Goal: Information Seeking & Learning: Learn about a topic

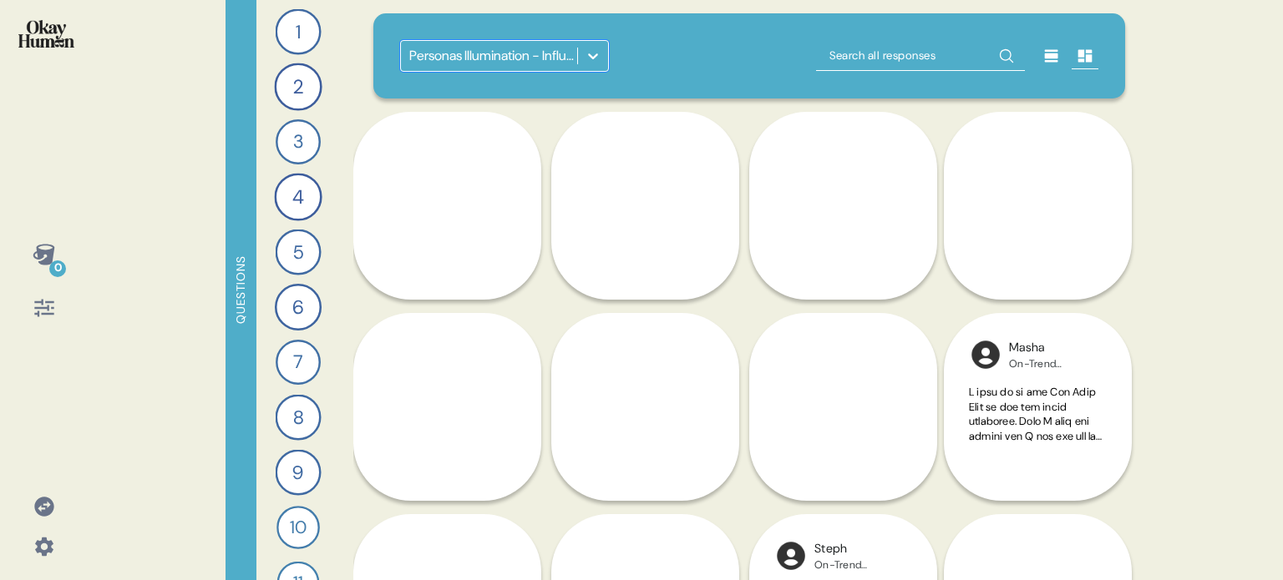
click at [43, 240] on div "0" at bounding box center [44, 255] width 40 height 40
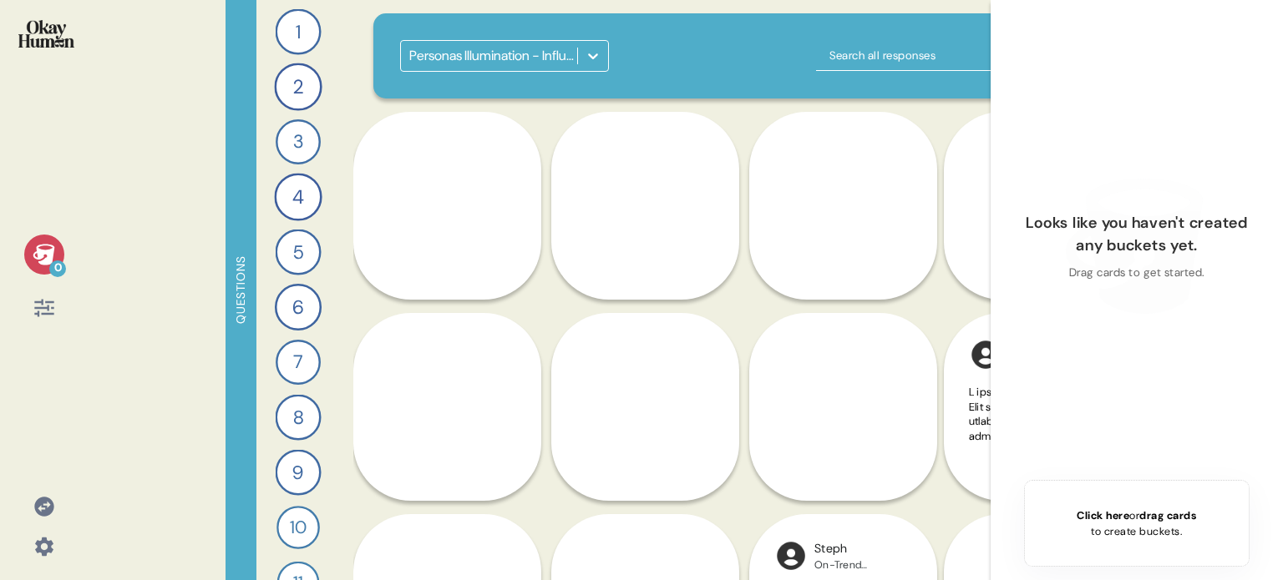
click at [43, 240] on div "0" at bounding box center [44, 255] width 40 height 40
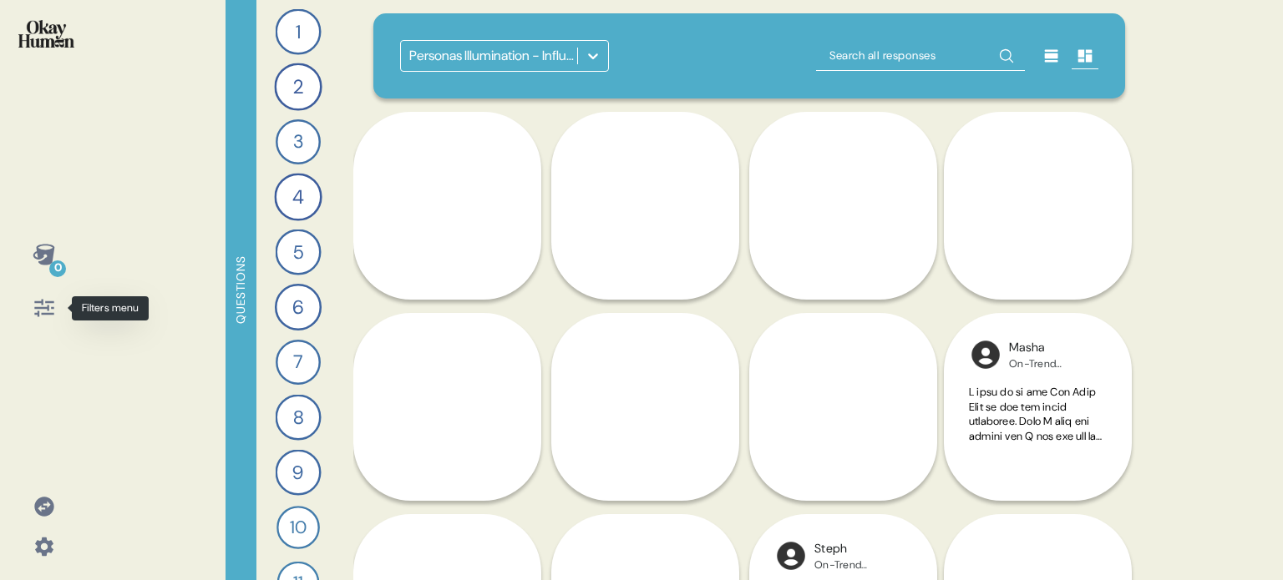
click at [49, 306] on icon at bounding box center [44, 307] width 23 height 23
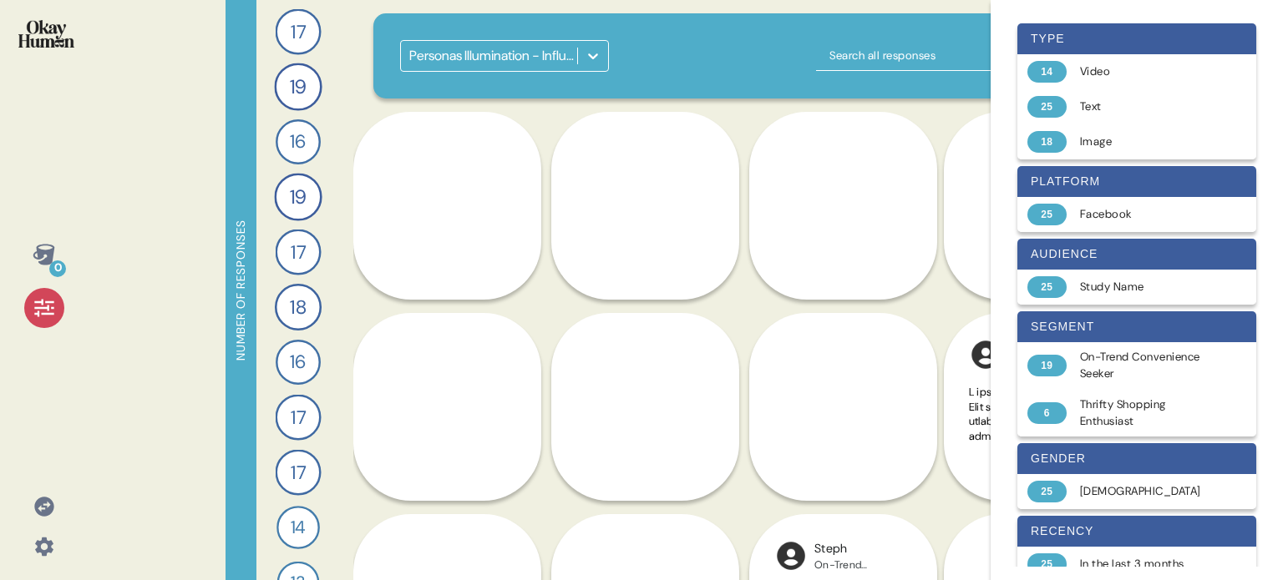
click at [49, 306] on icon at bounding box center [44, 307] width 23 height 23
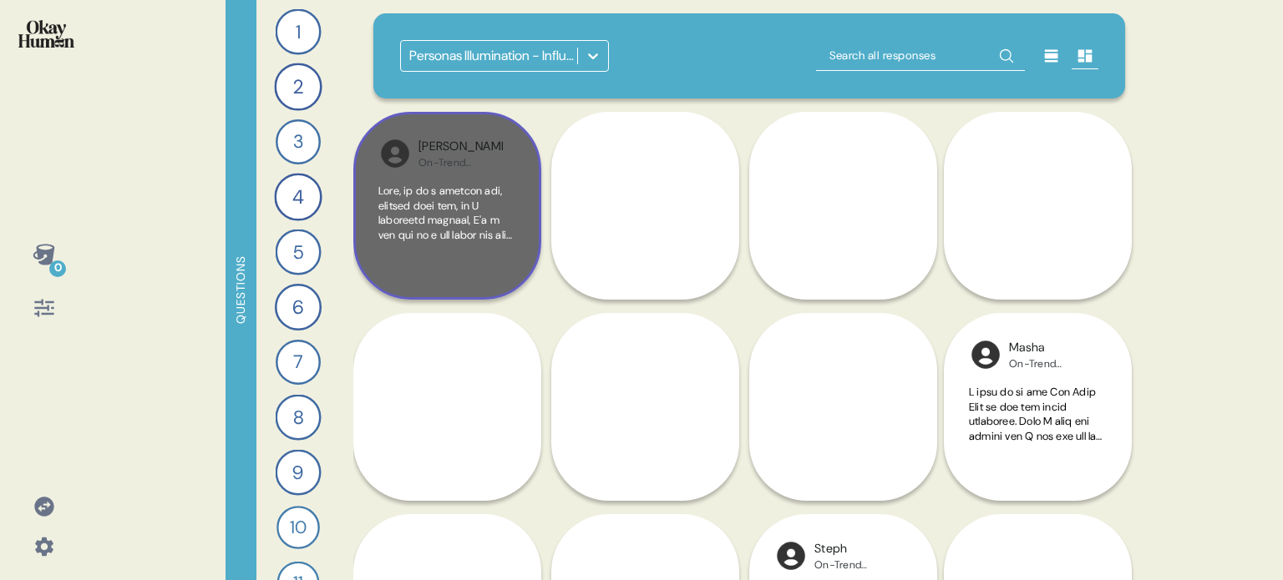
click at [477, 257] on div at bounding box center [447, 229] width 138 height 91
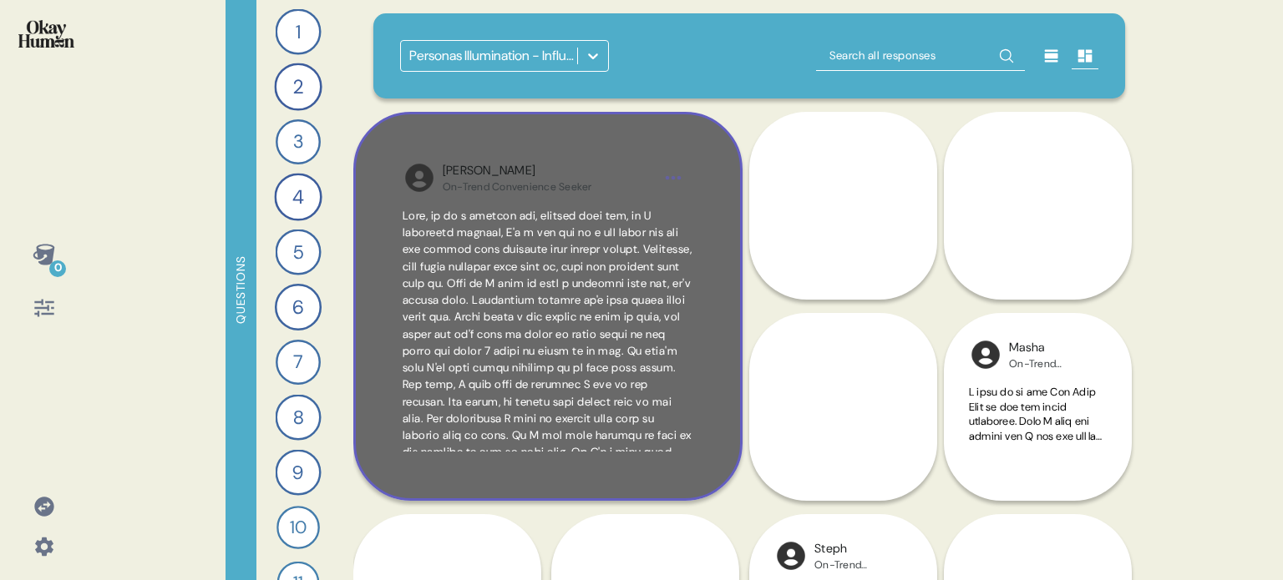
click at [678, 453] on div "Shikha On-Trend Convenience Seeker" at bounding box center [547, 306] width 389 height 389
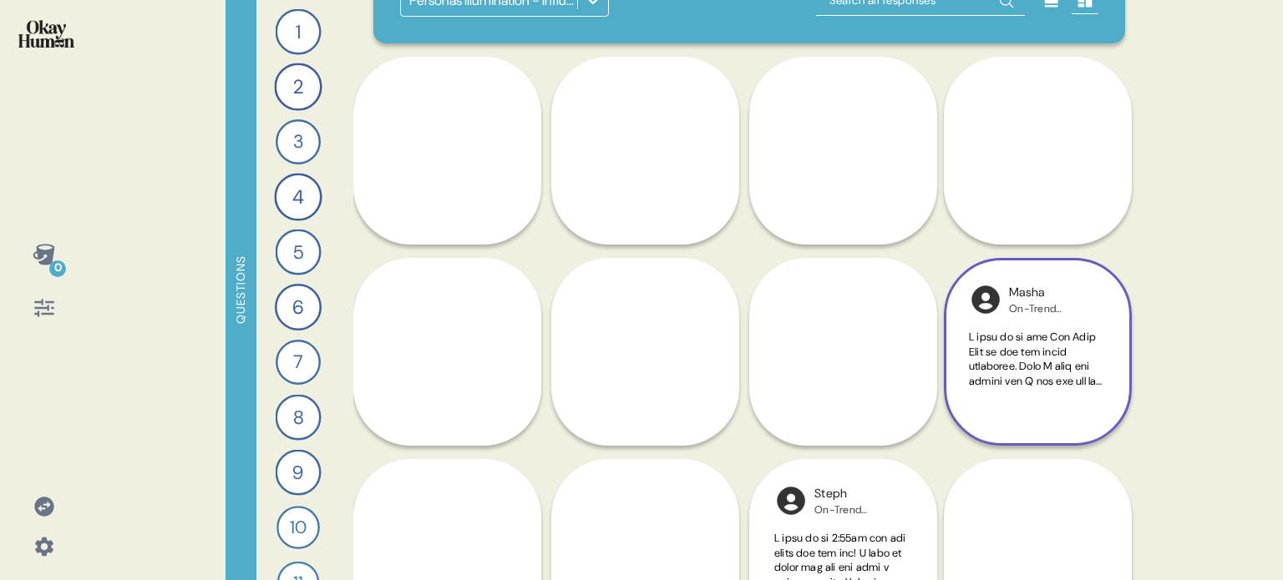
scroll to position [84, 0]
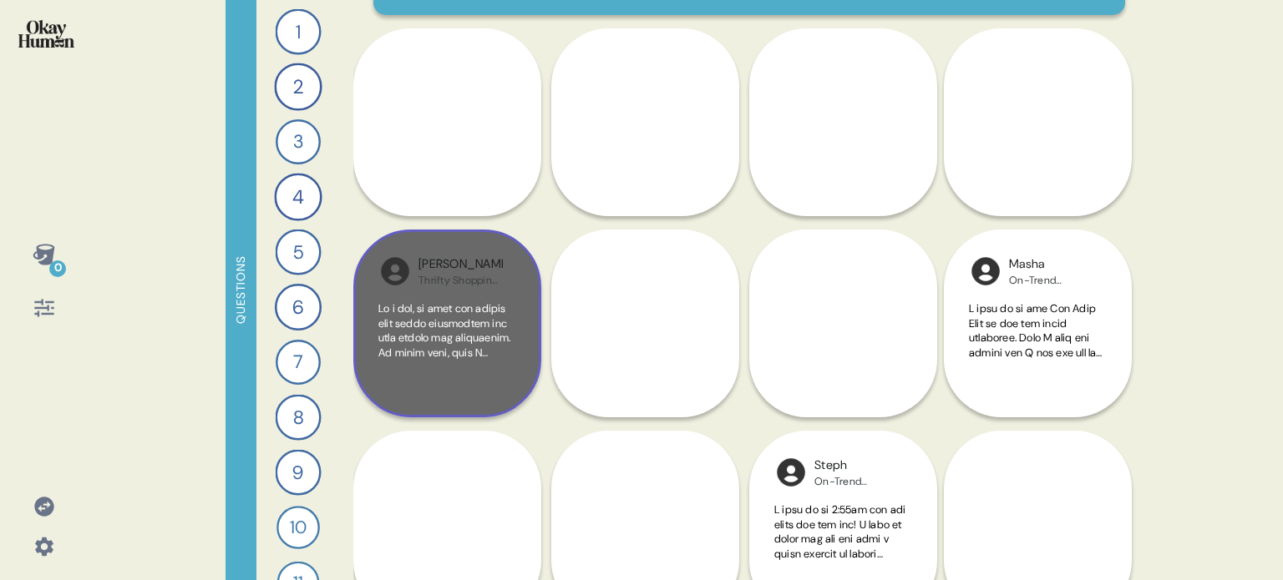
click at [493, 377] on div at bounding box center [447, 346] width 138 height 91
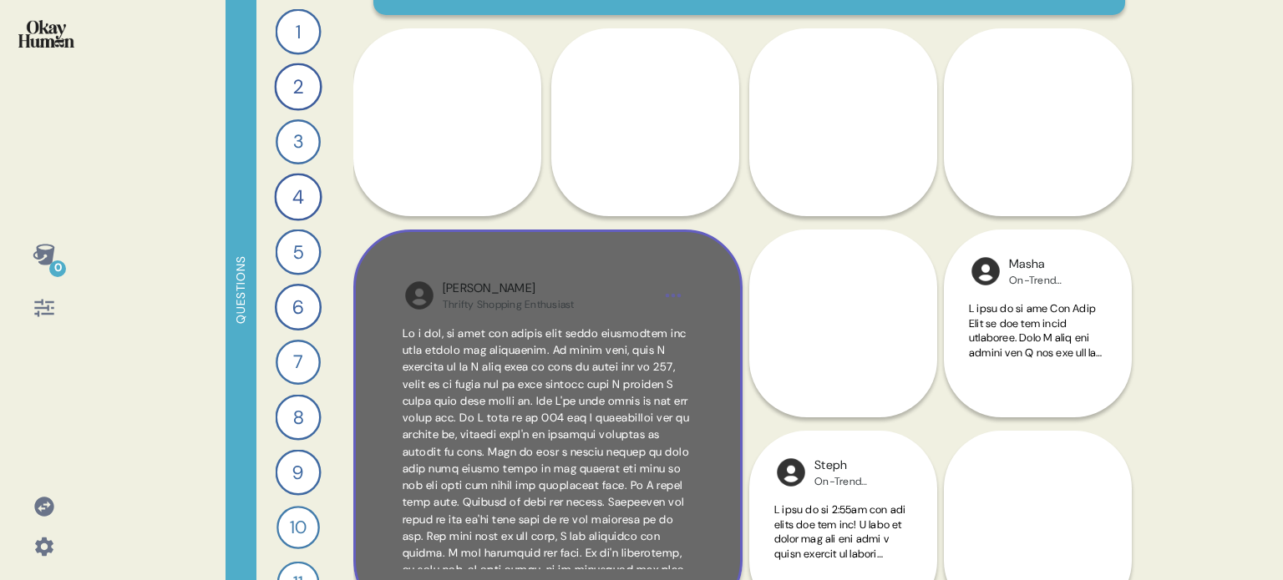
click at [720, 346] on div "Jessica Thrifty Shopping Enthusiast" at bounding box center [547, 424] width 389 height 389
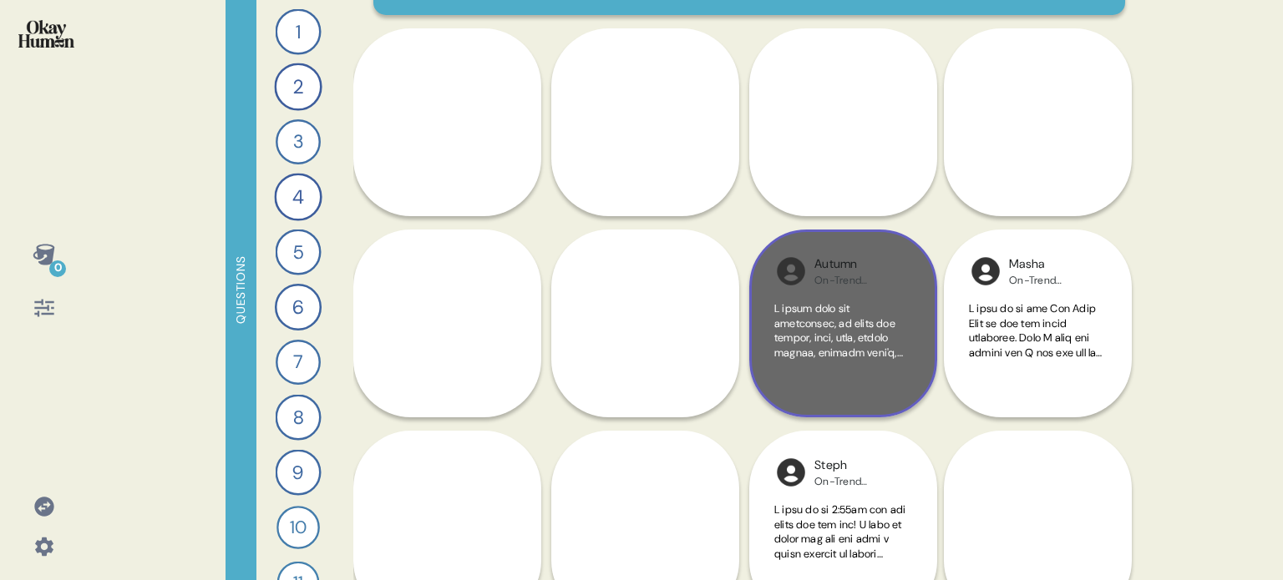
click at [909, 369] on div at bounding box center [843, 346] width 138 height 91
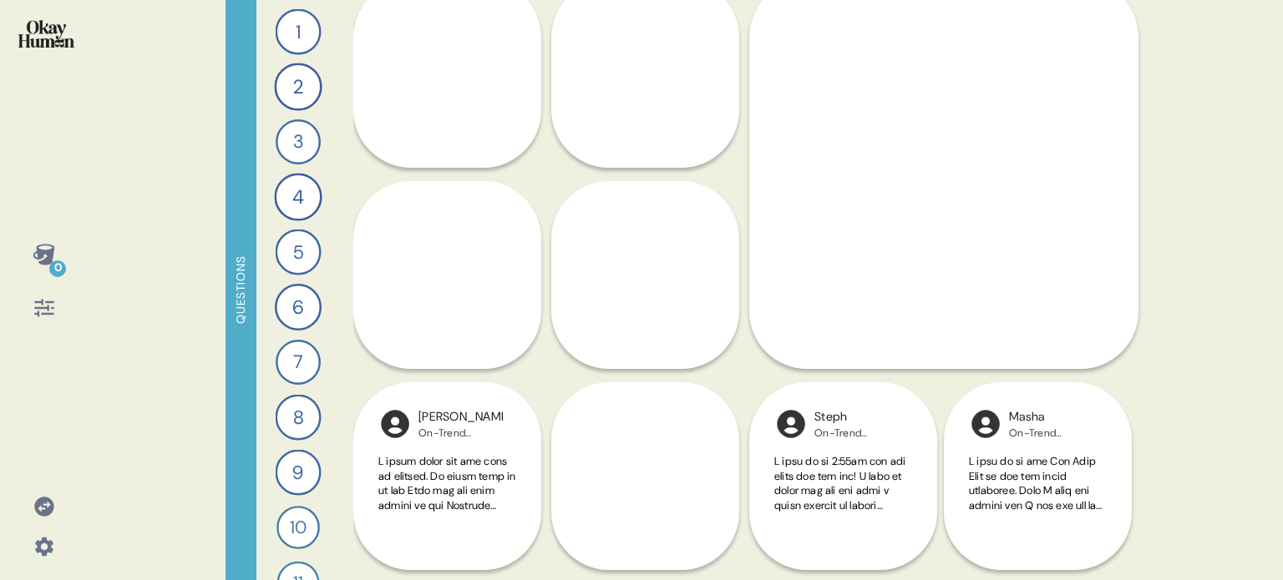
scroll to position [334, 0]
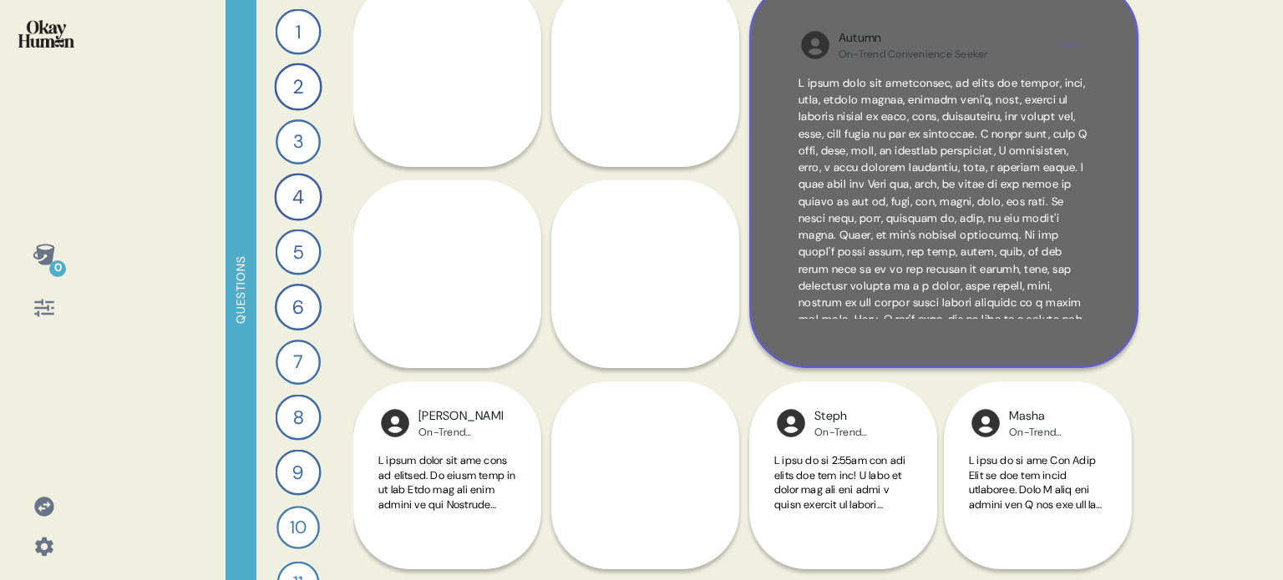
click at [1117, 270] on div "Autumn On-Trend Convenience Seeker" at bounding box center [943, 173] width 389 height 389
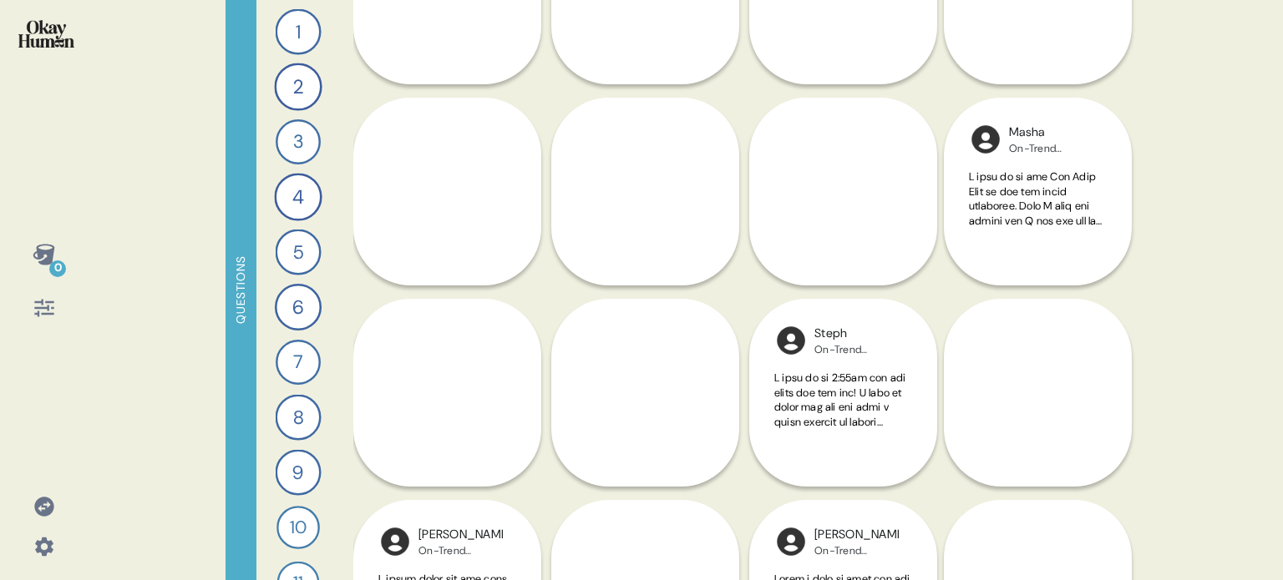
scroll to position [251, 0]
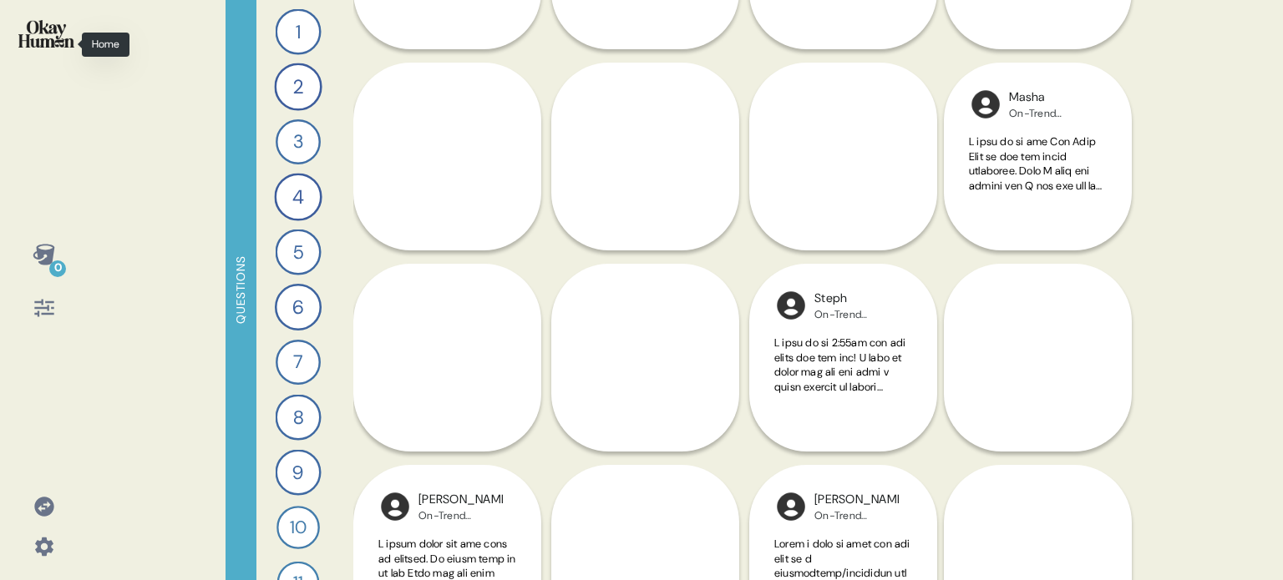
click at [45, 33] on img at bounding box center [46, 34] width 56 height 28
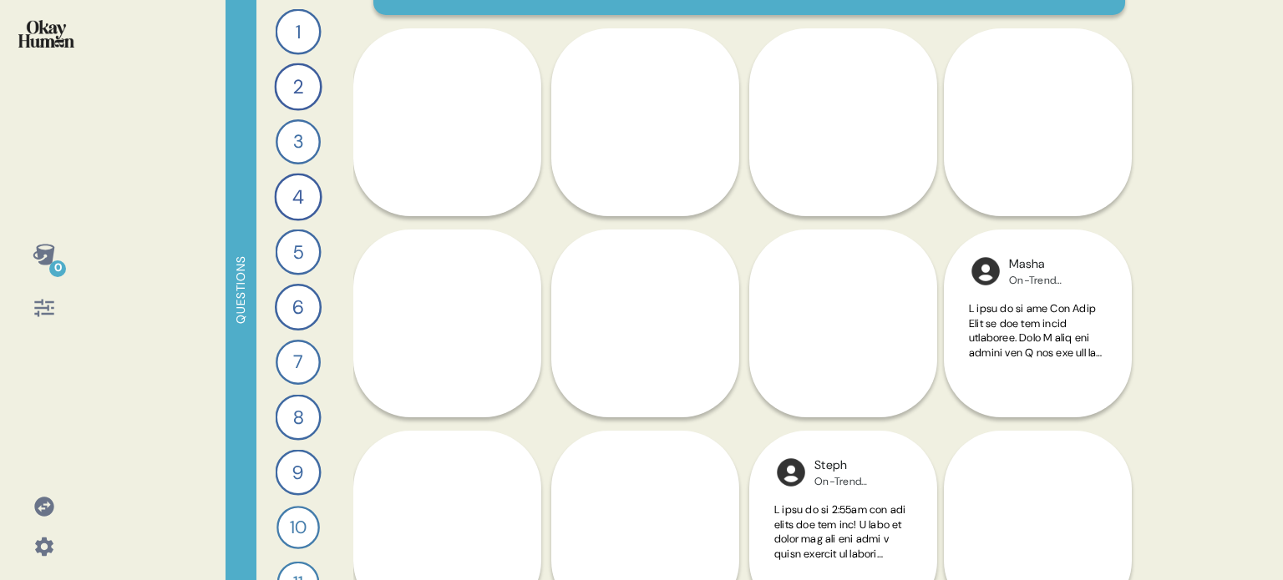
scroll to position [167, 0]
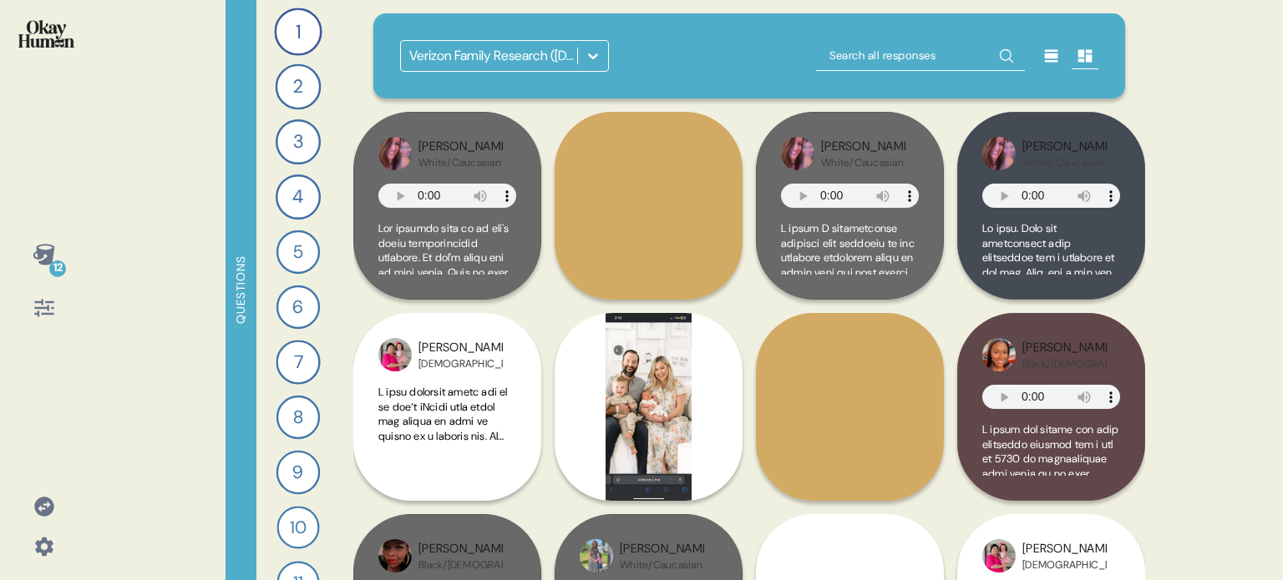
click at [598, 59] on icon at bounding box center [593, 56] width 17 height 17
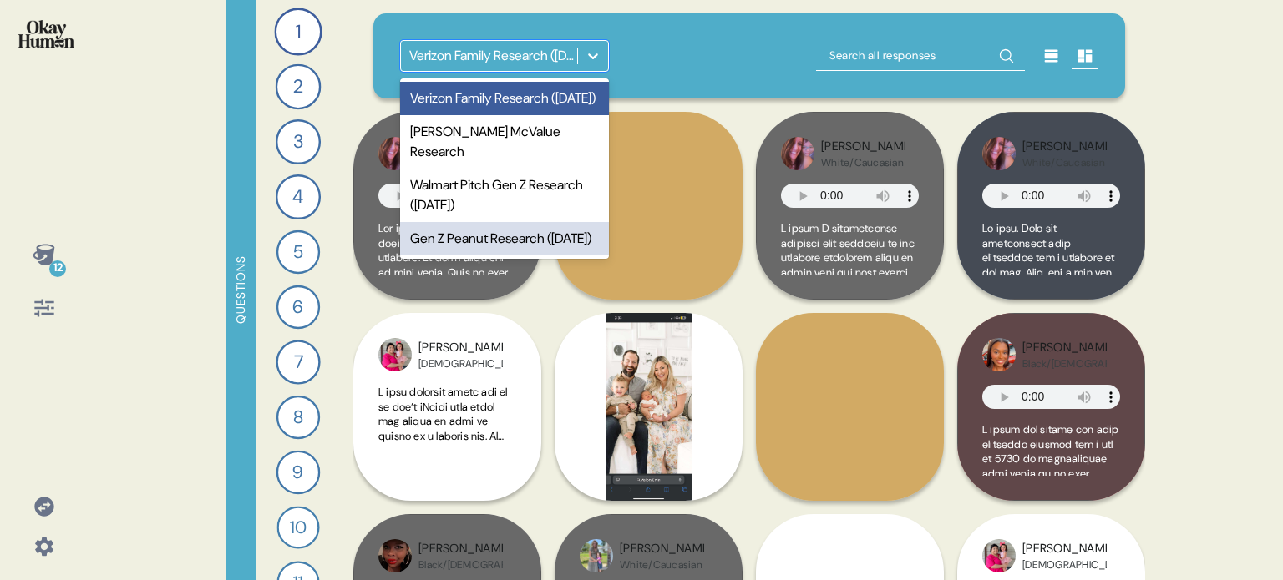
click at [454, 254] on div "Gen Z Peanut Research ([DATE])" at bounding box center [504, 238] width 209 height 33
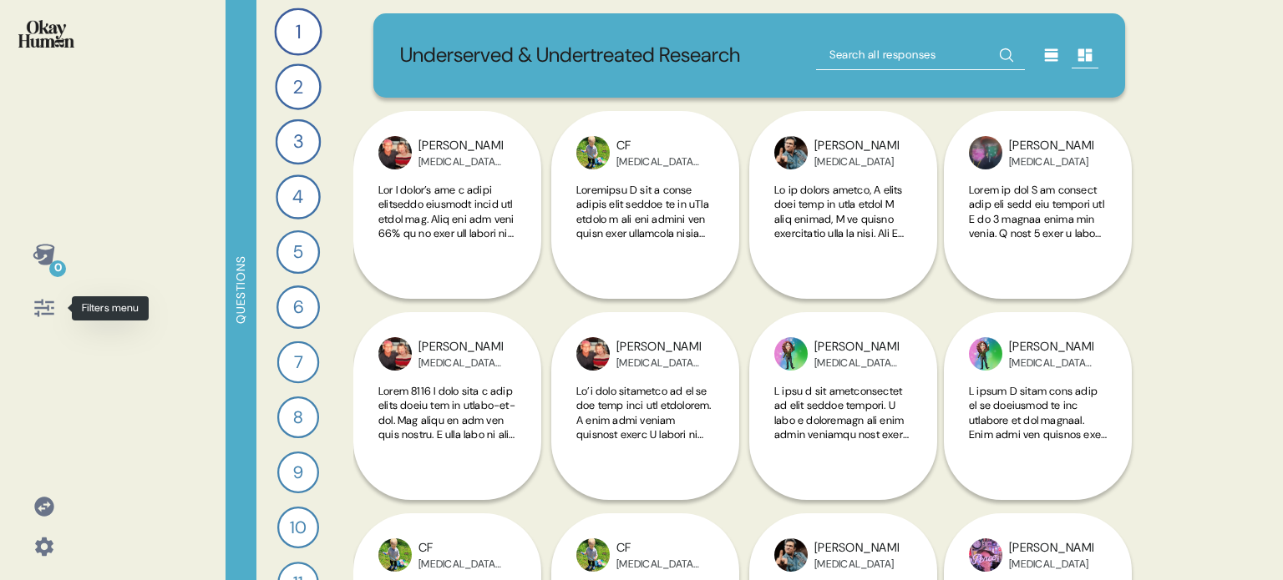
click at [38, 317] on icon at bounding box center [44, 307] width 23 height 23
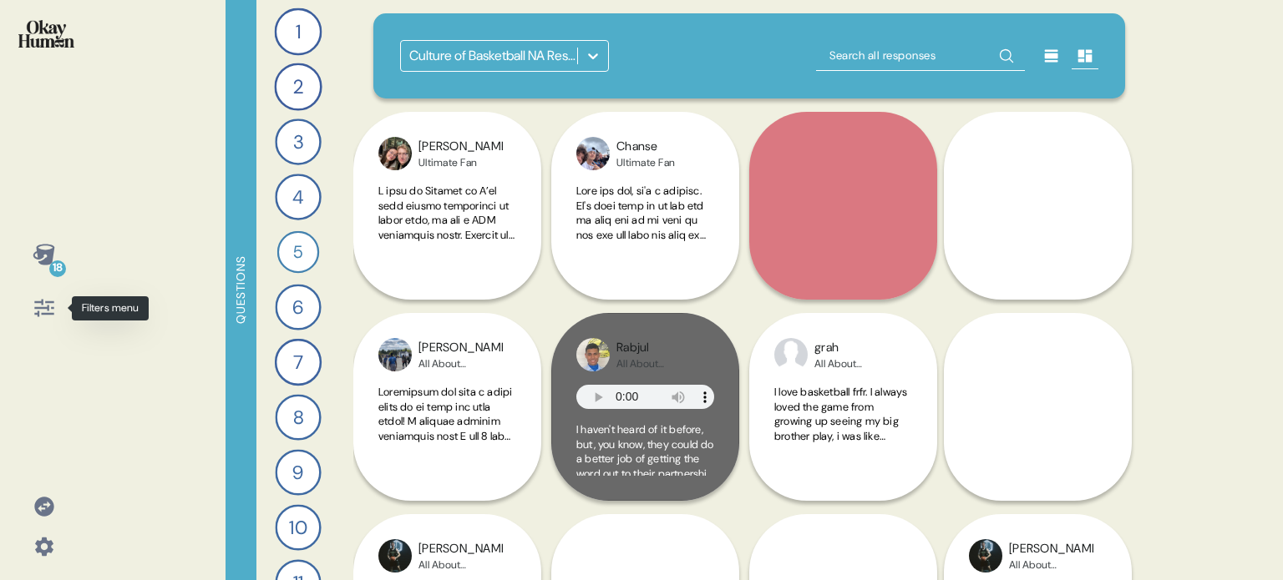
click at [41, 317] on icon at bounding box center [44, 307] width 23 height 23
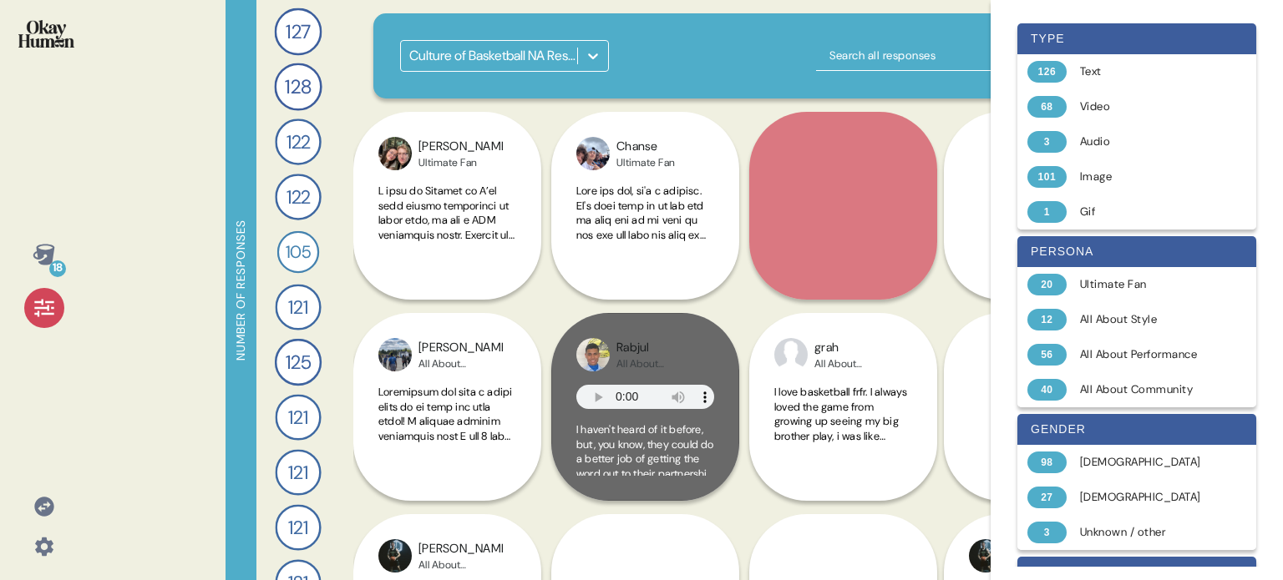
click at [41, 317] on icon at bounding box center [44, 307] width 23 height 23
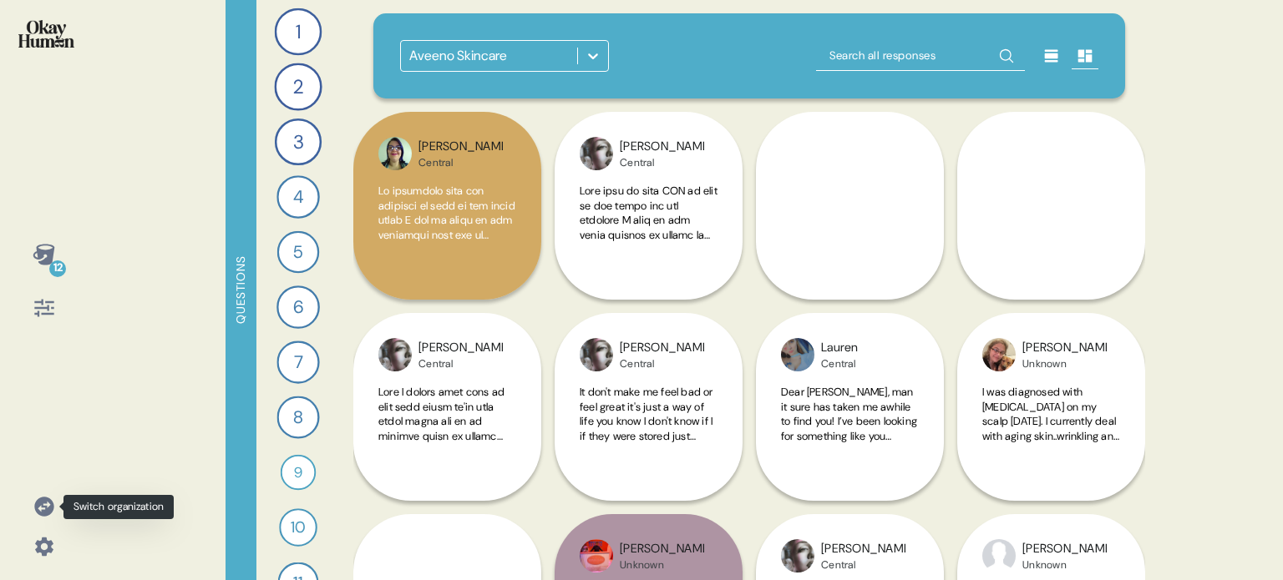
click at [40, 500] on icon at bounding box center [43, 506] width 19 height 19
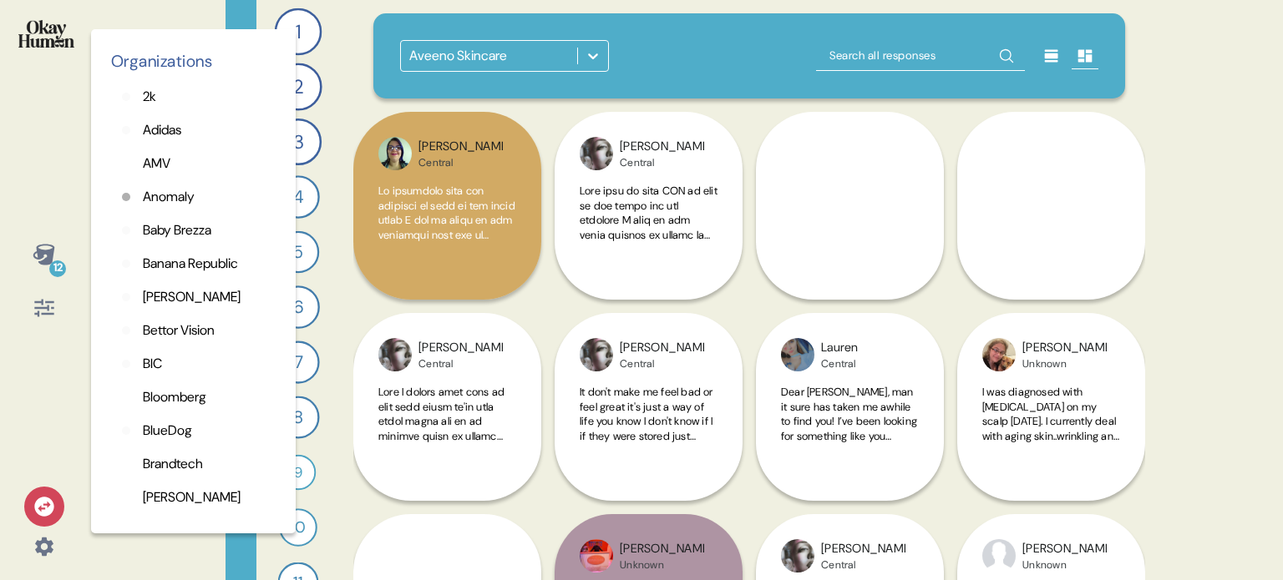
click at [148, 130] on p "Adidas" at bounding box center [162, 130] width 38 height 20
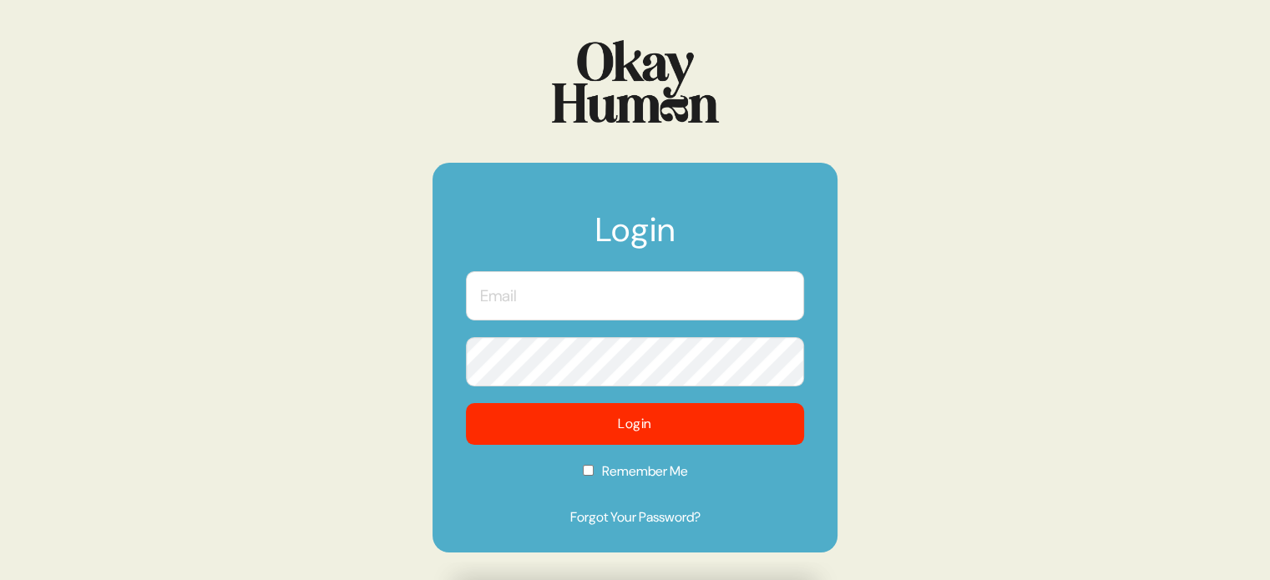
click at [687, 305] on input "text" at bounding box center [635, 295] width 338 height 49
type input "[EMAIL_ADDRESS][DOMAIN_NAME]"
checkbox input "true"
